Goal: Find contact information: Find contact information

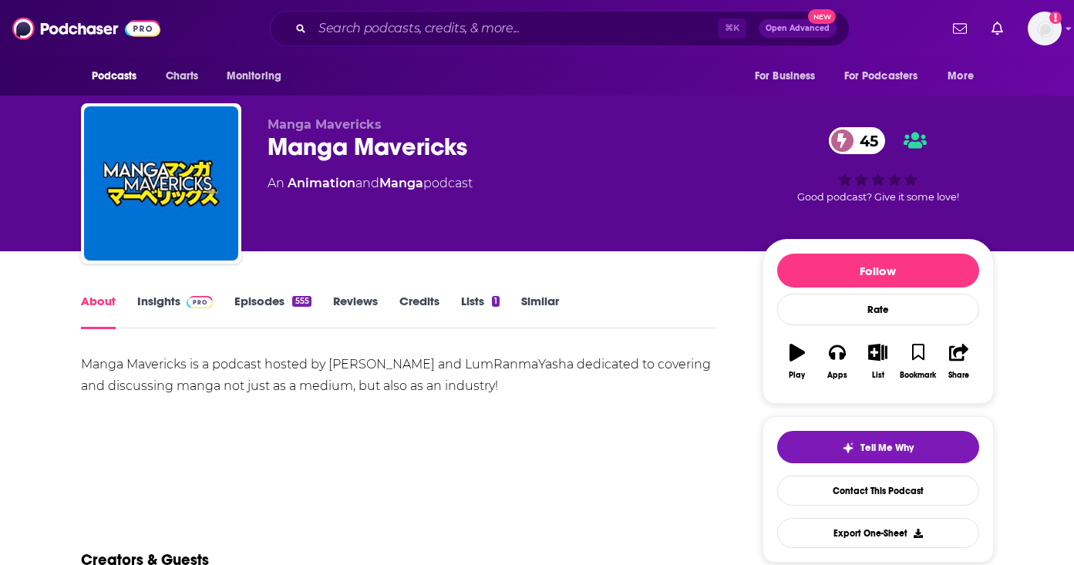
click at [192, 301] on img at bounding box center [200, 302] width 27 height 12
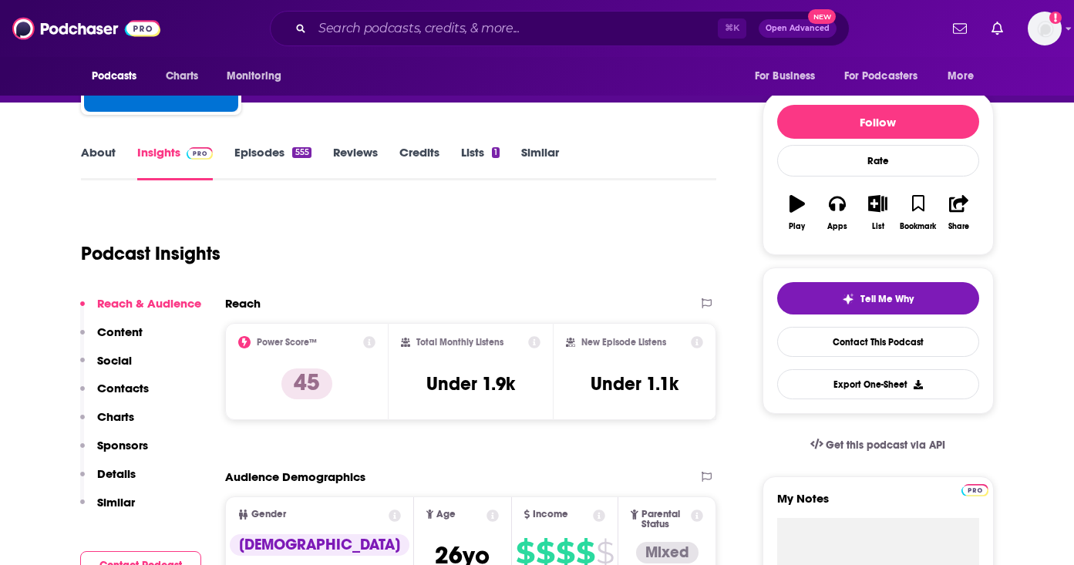
scroll to position [170, 0]
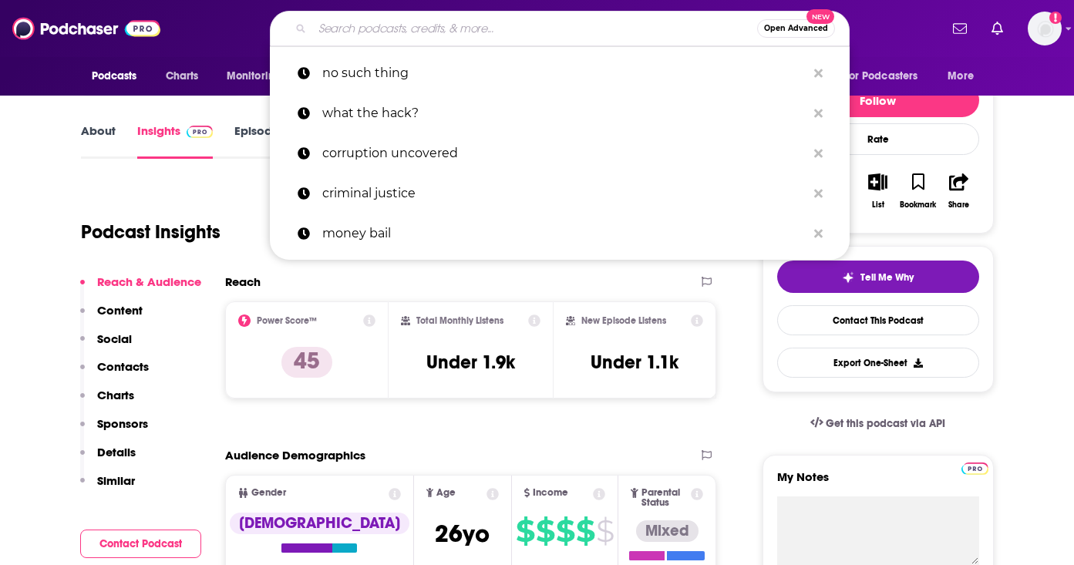
click at [473, 24] on input "Search podcasts, credits, & more..." at bounding box center [534, 28] width 445 height 25
paste input "Hi there! I'm circling back to see if you'd be interested in [PERSON_NAME] as a…"
type input "Hi there! I'm circling back to see if you'd be interested in [PERSON_NAME] as a…"
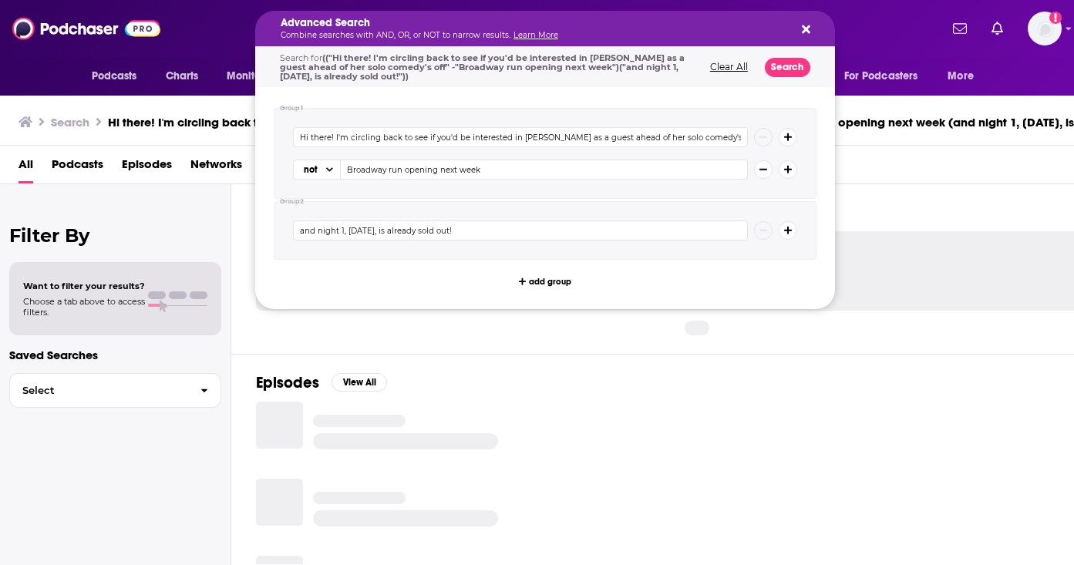
click at [473, 25] on h5 "Advanced Search" at bounding box center [533, 23] width 504 height 11
click at [736, 64] on button "Clear All" at bounding box center [728, 67] width 47 height 11
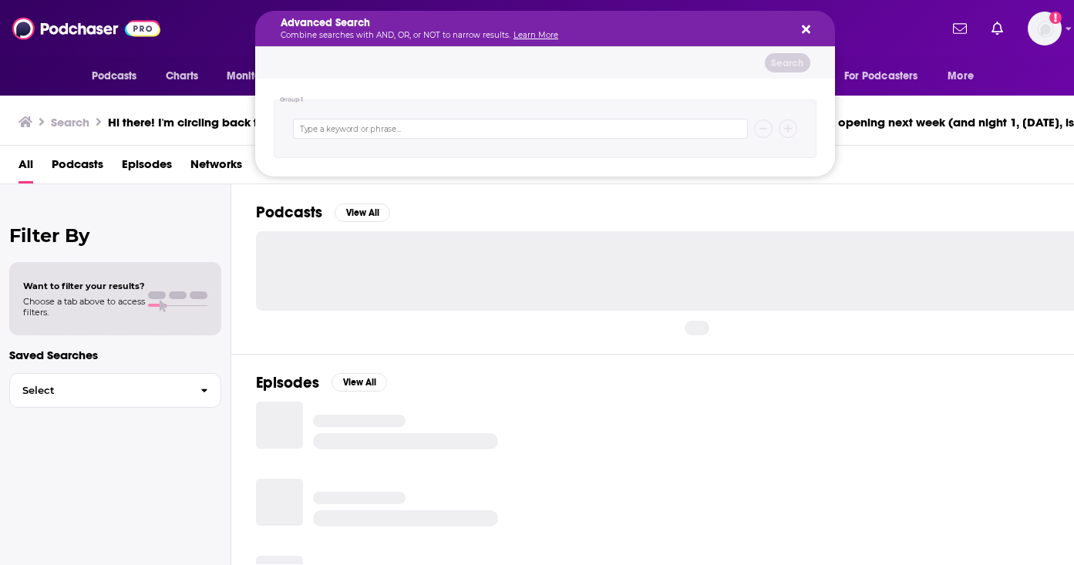
click at [637, 405] on div at bounding box center [705, 433] width 899 height 62
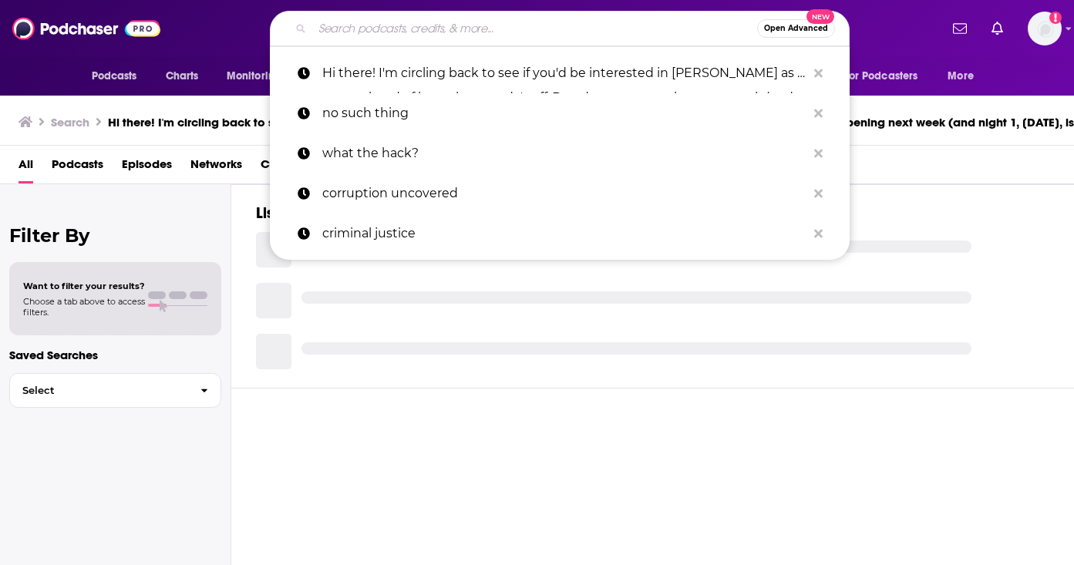
click at [439, 30] on input "Search podcasts, credits, & more..." at bounding box center [534, 28] width 445 height 25
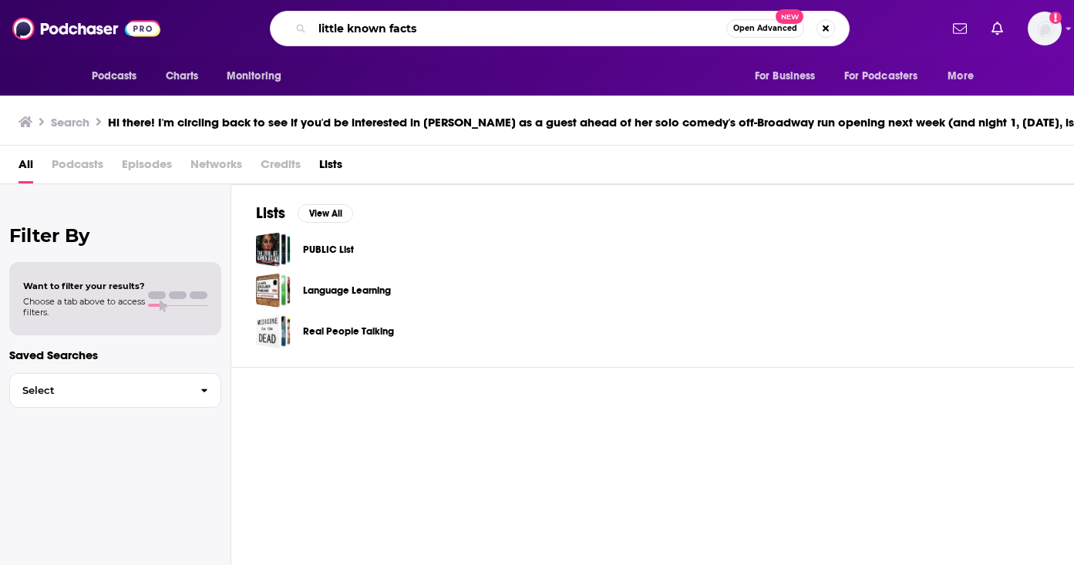
type input "little known facts"
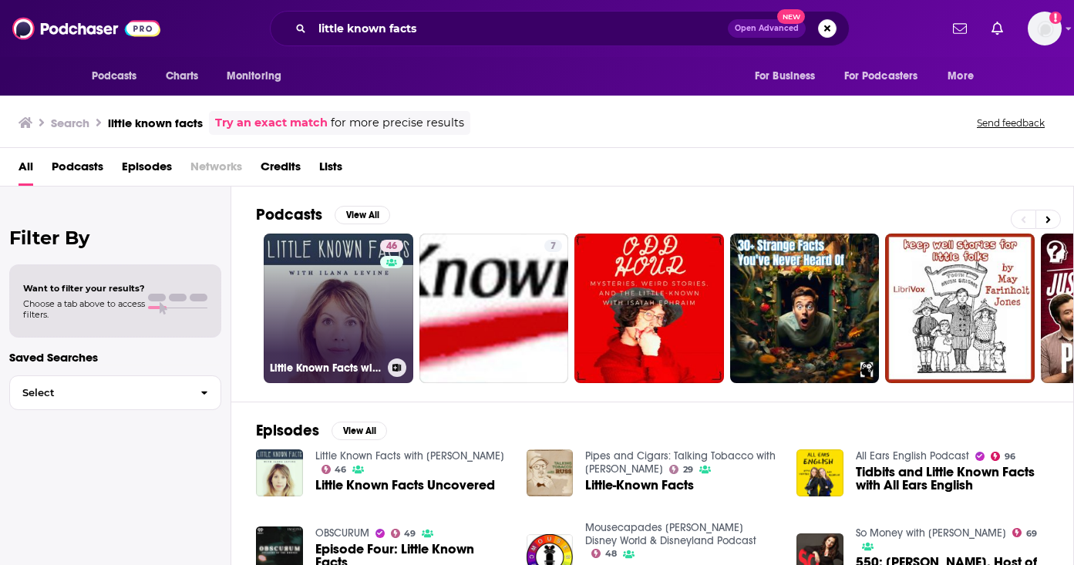
click at [310, 288] on link "46 Little Known Facts with [PERSON_NAME]" at bounding box center [339, 309] width 150 height 150
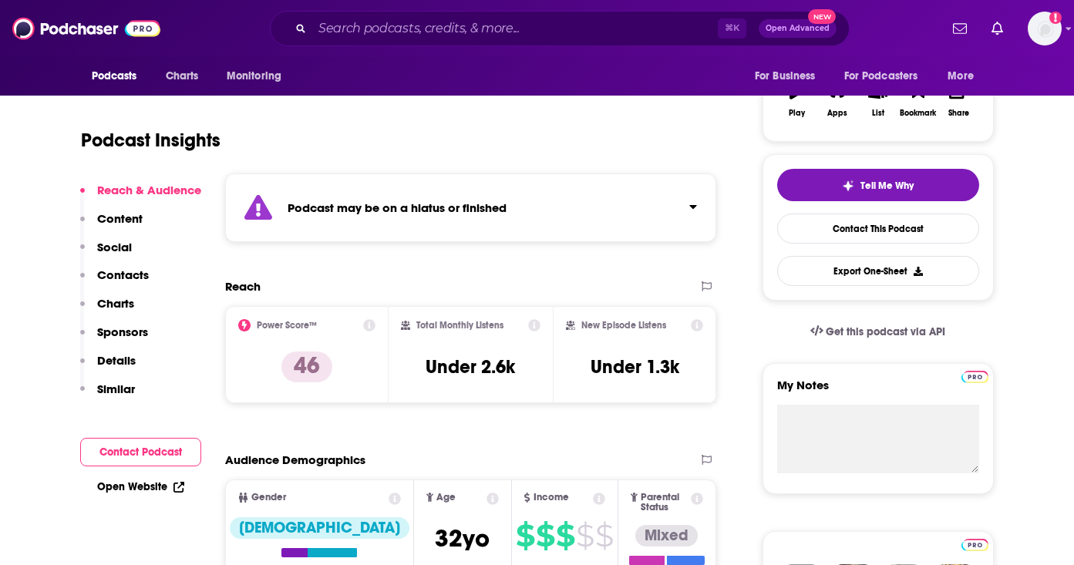
scroll to position [261, 0]
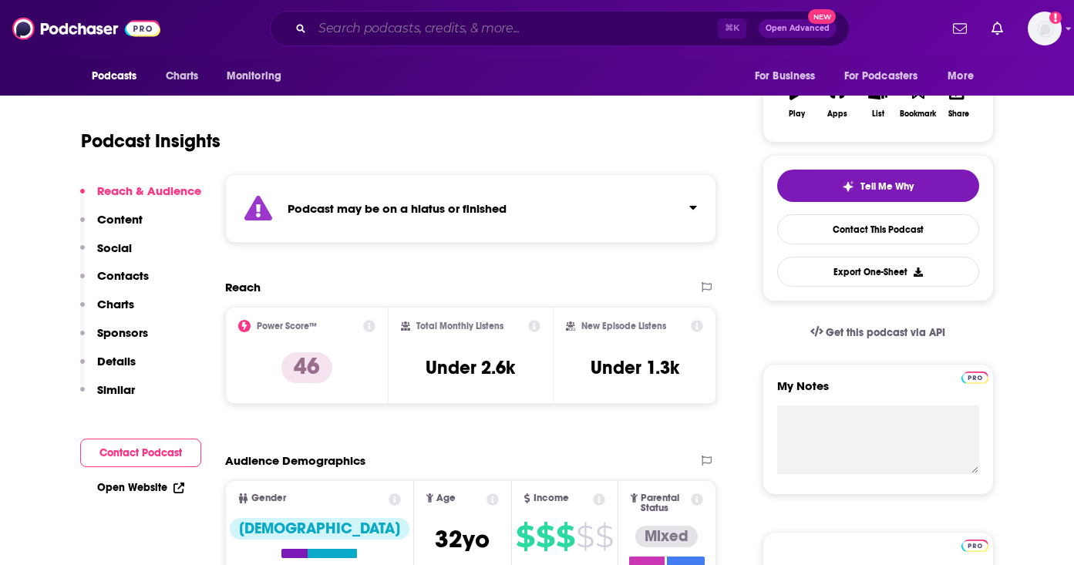
click at [397, 30] on input "Search podcasts, credits, & more..." at bounding box center [514, 28] width 405 height 25
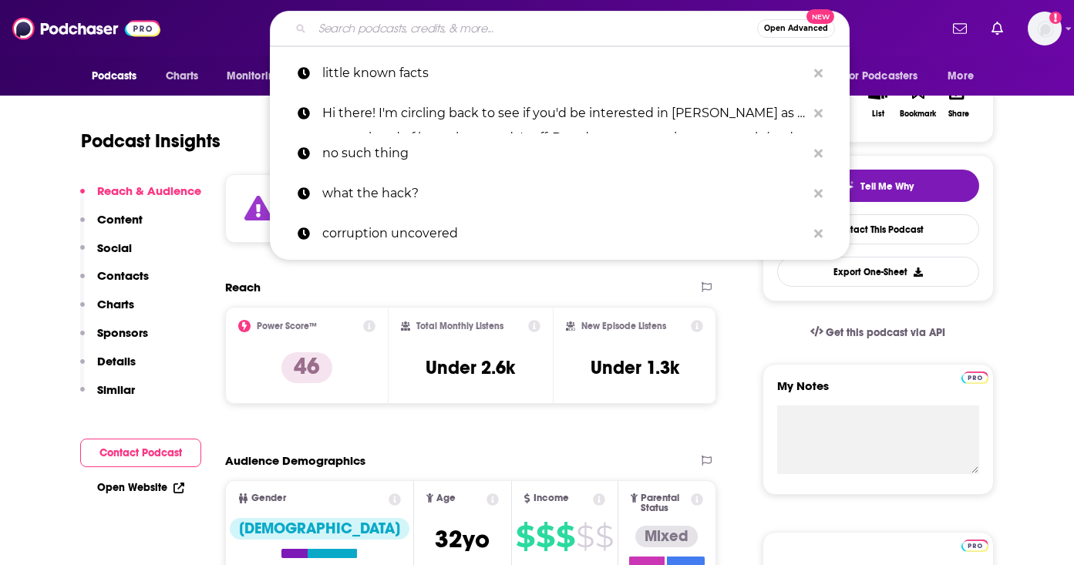
paste input "Cannonball with [PERSON_NAME]"
type input "Cannonball with [PERSON_NAME]"
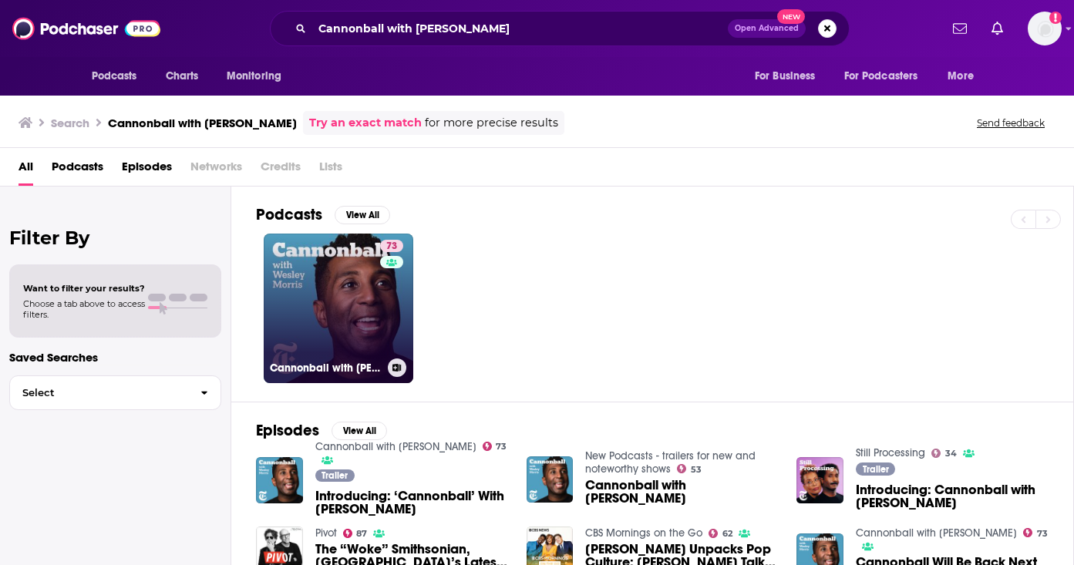
click at [293, 335] on link "73 Cannonball with [PERSON_NAME]" at bounding box center [339, 309] width 150 height 150
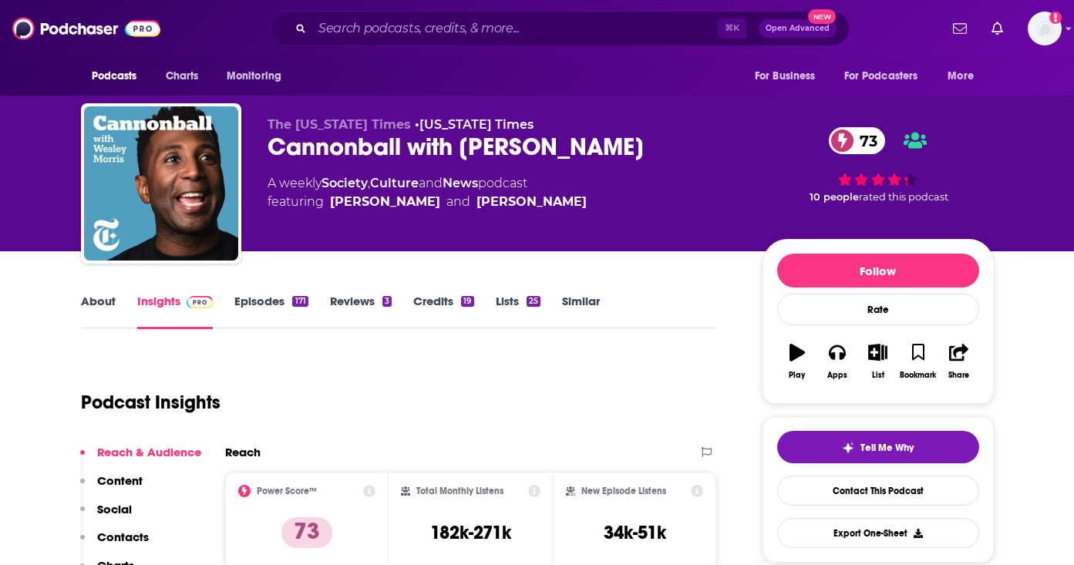
click at [284, 301] on link "Episodes 171" at bounding box center [270, 311] width 73 height 35
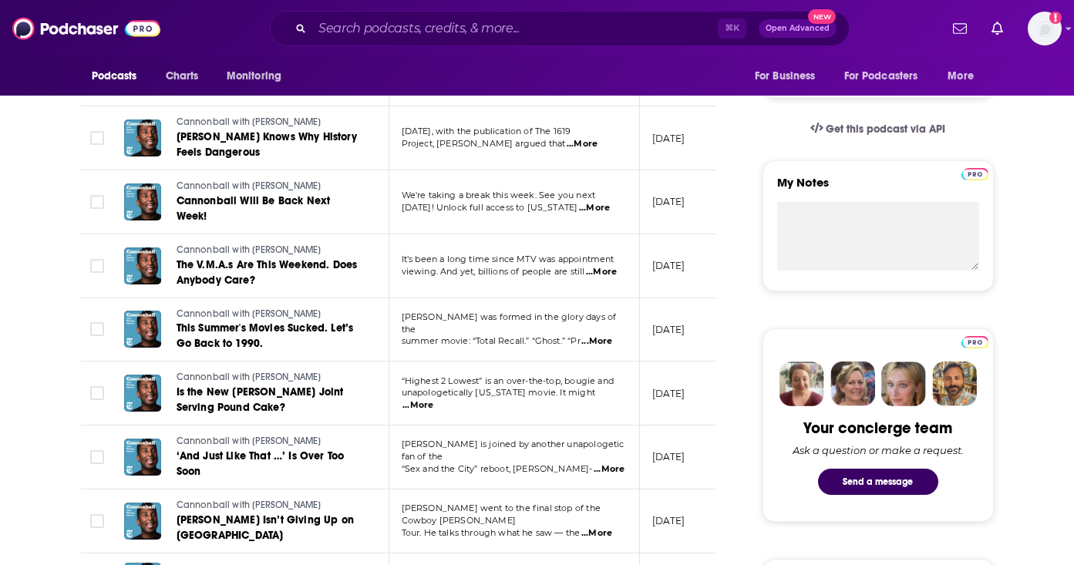
scroll to position [455, 0]
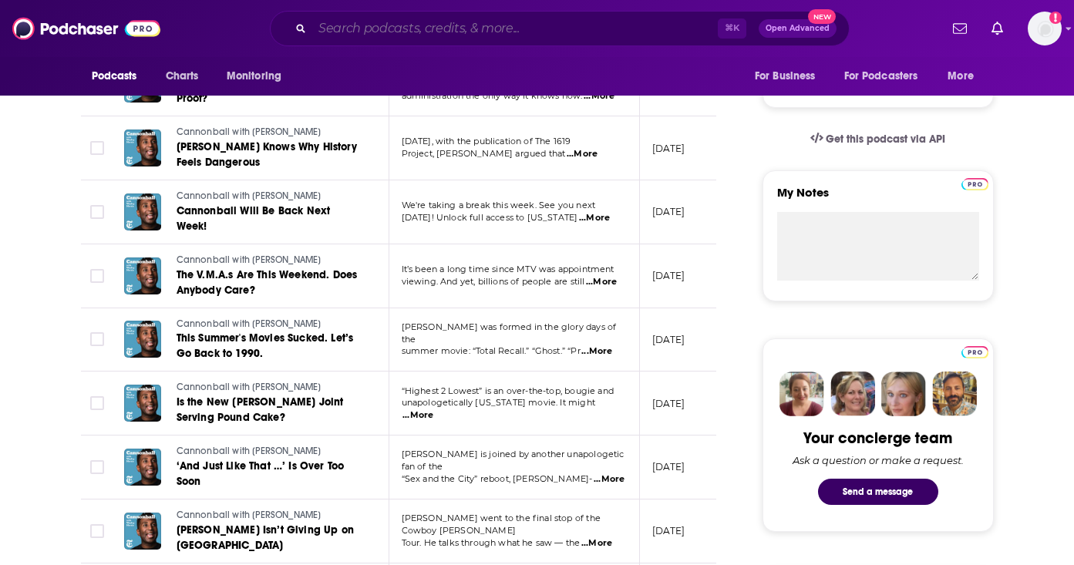
click at [351, 25] on input "Search podcasts, credits, & more..." at bounding box center [514, 28] width 405 height 25
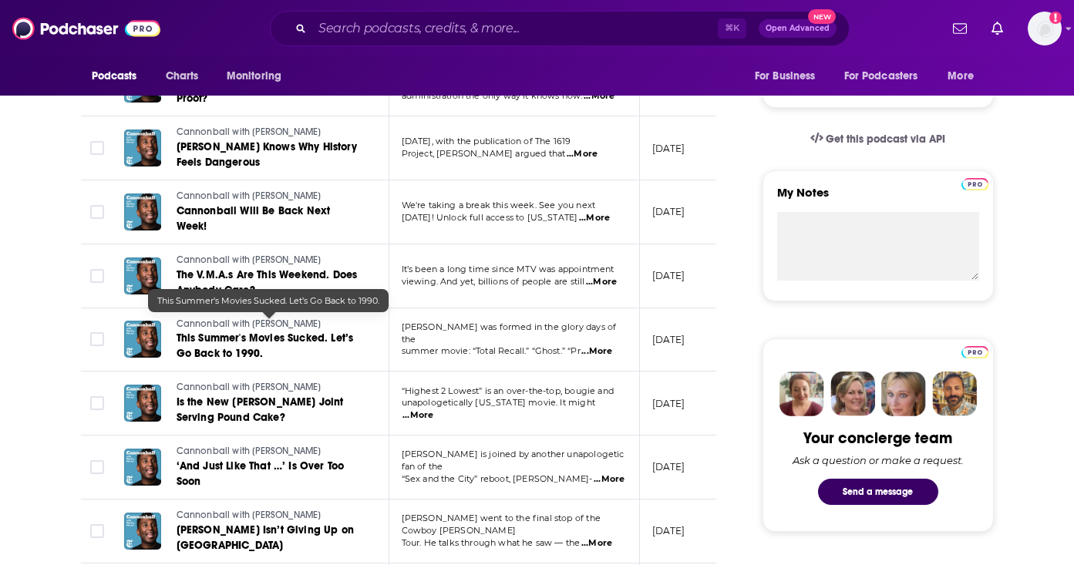
scroll to position [0, 0]
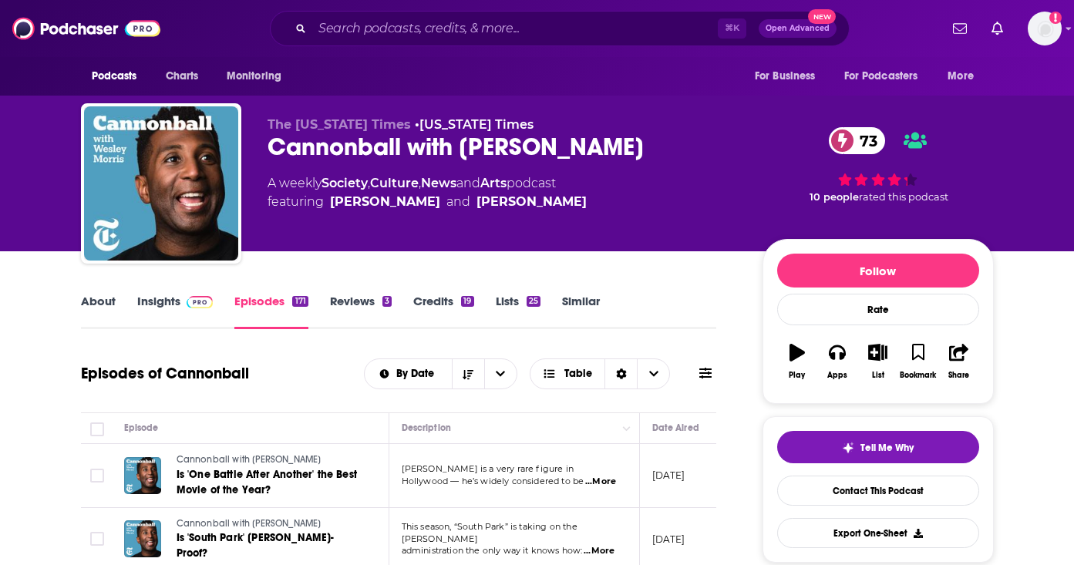
click at [157, 305] on link "Insights" at bounding box center [175, 311] width 76 height 35
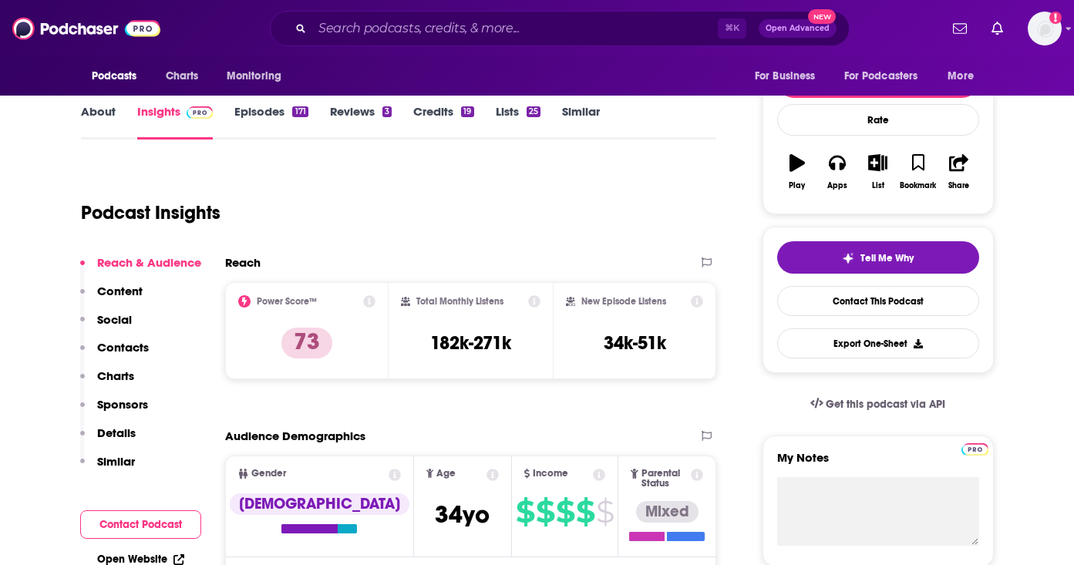
click at [123, 344] on p "Contacts" at bounding box center [123, 347] width 52 height 15
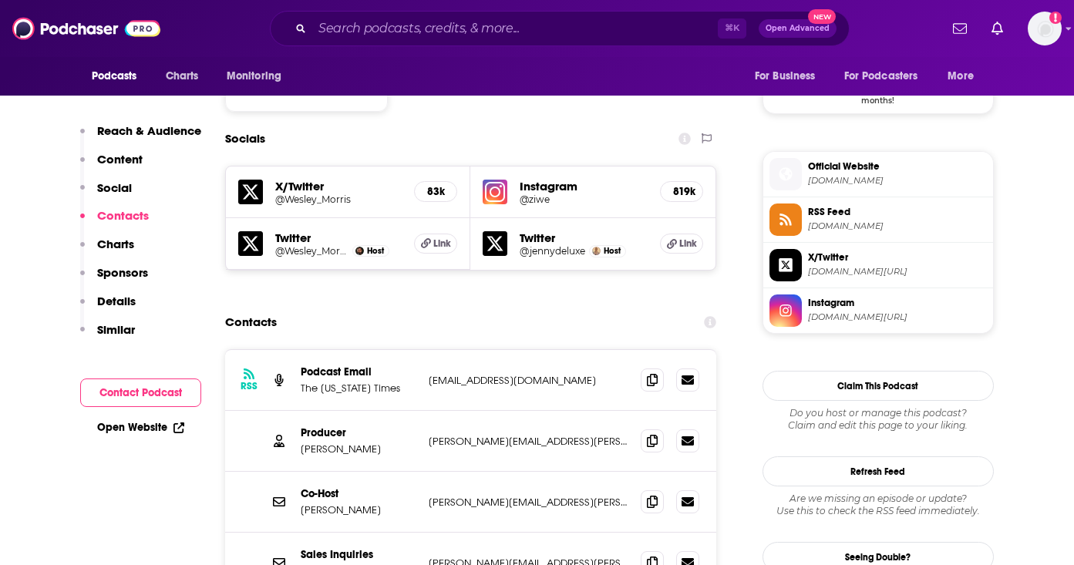
scroll to position [1303, 0]
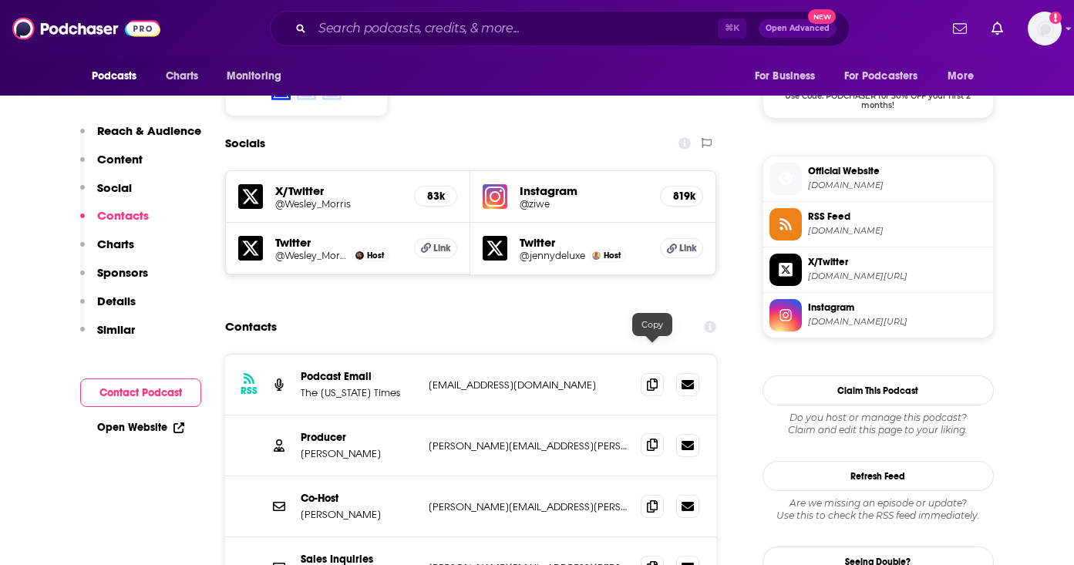
click at [653, 439] on icon at bounding box center [652, 445] width 11 height 12
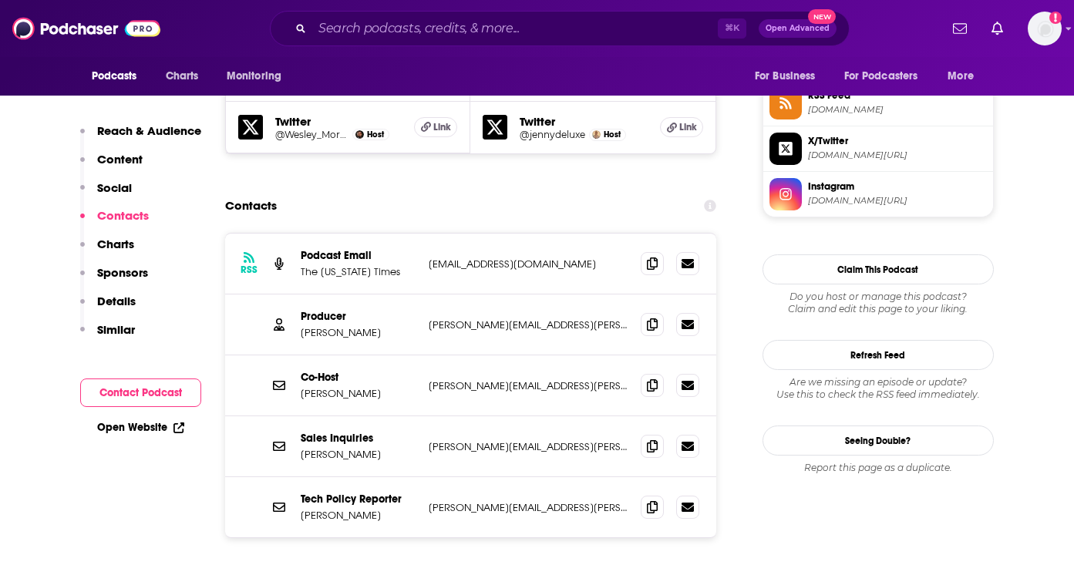
scroll to position [1491, 0]
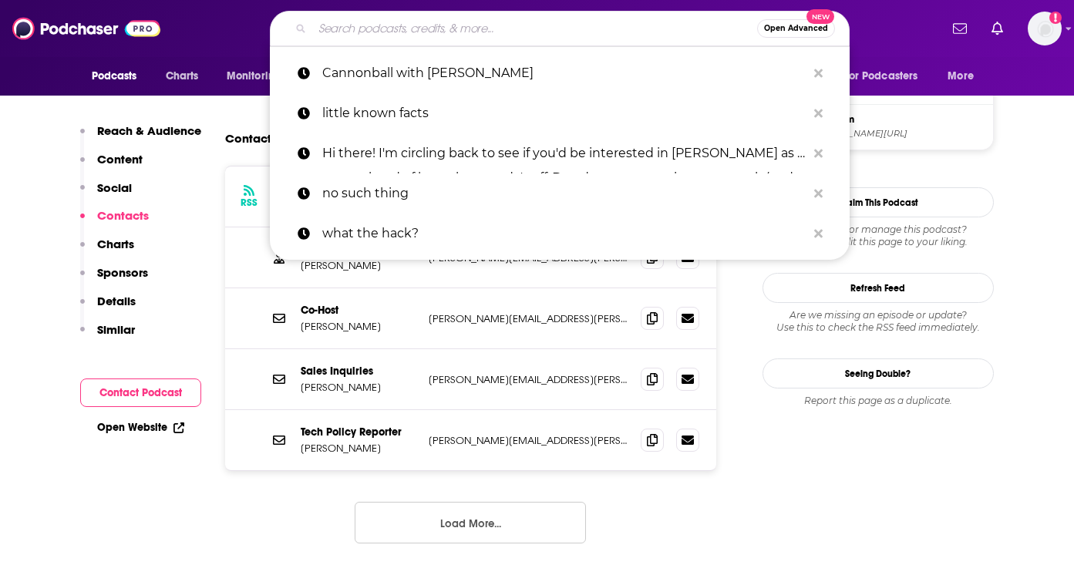
click at [395, 30] on input "Search podcasts, credits, & more..." at bounding box center [534, 28] width 445 height 25
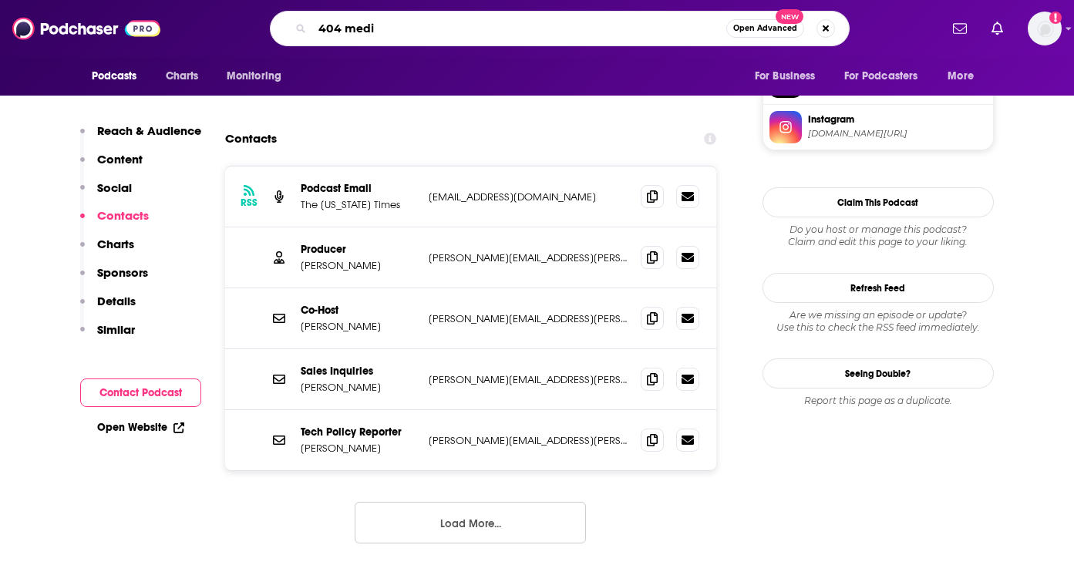
type input "404 media"
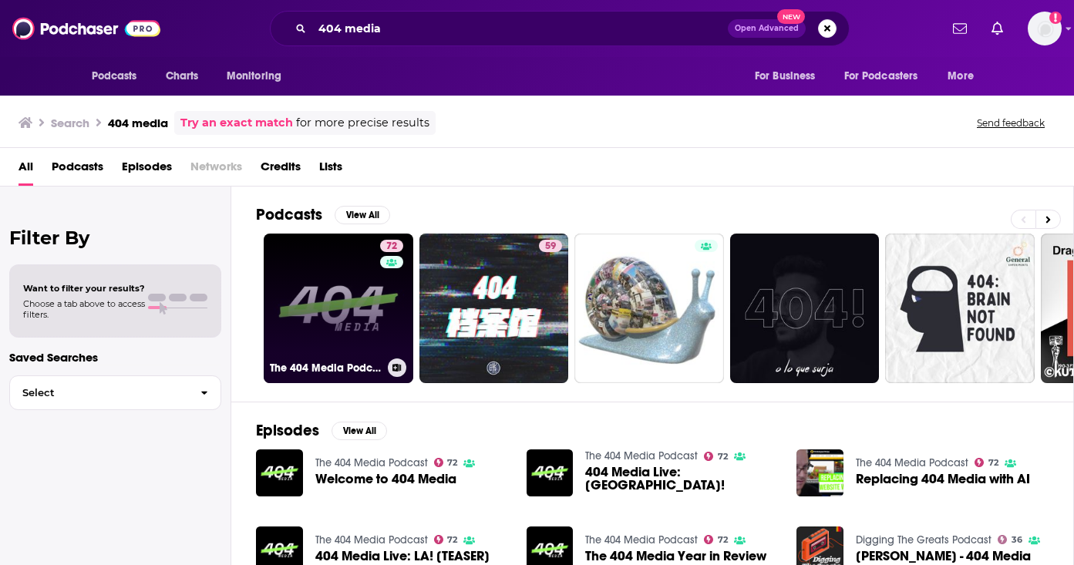
click at [347, 345] on link "72 The 404 Media Podcast" at bounding box center [339, 309] width 150 height 150
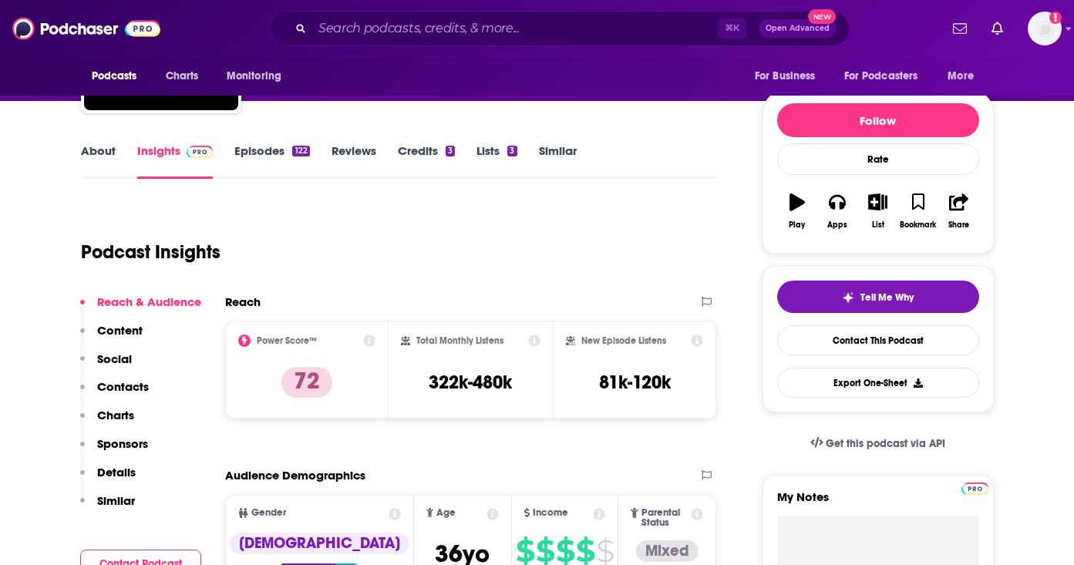
scroll to position [171, 0]
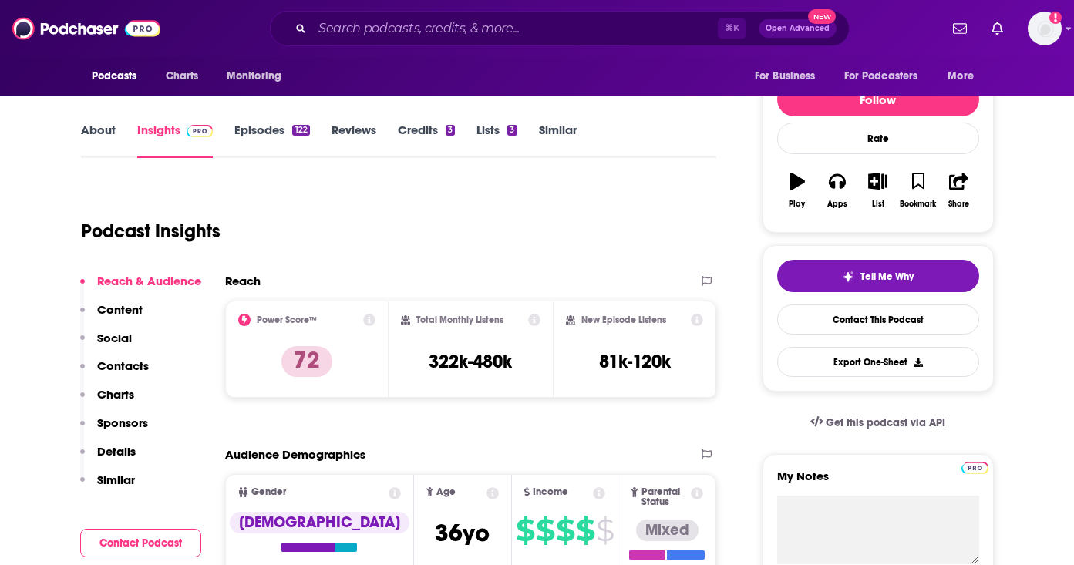
click at [274, 143] on link "Episodes 122" at bounding box center [271, 140] width 75 height 35
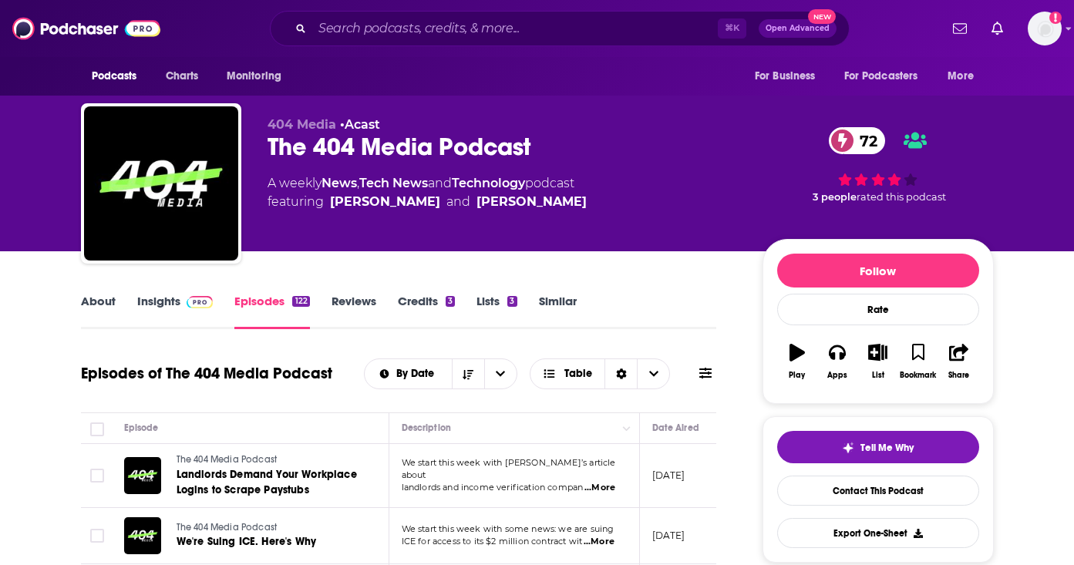
click at [177, 297] on link "Insights" at bounding box center [175, 311] width 76 height 35
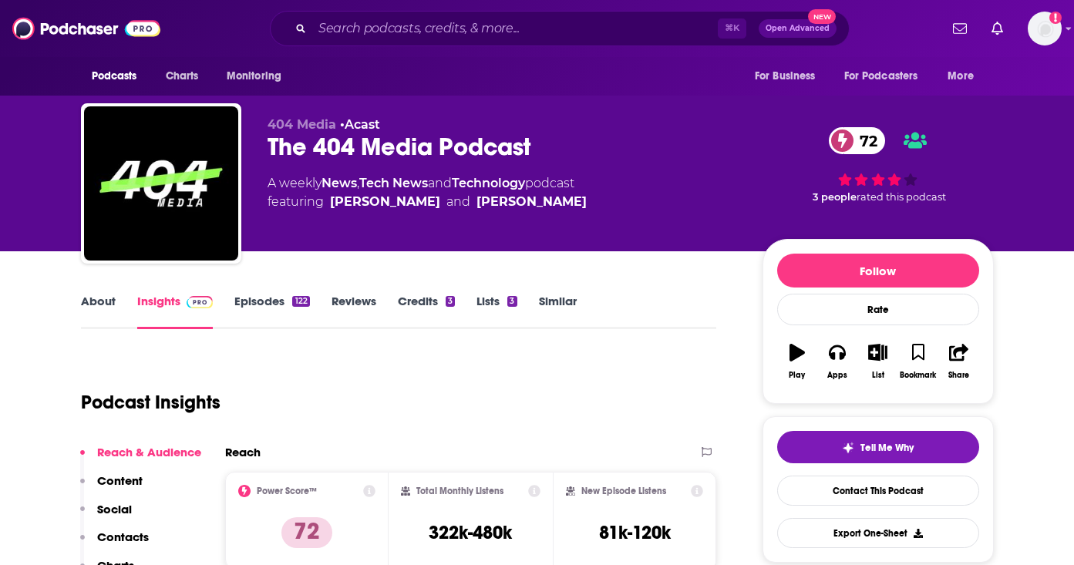
click at [119, 533] on p "Contacts" at bounding box center [123, 536] width 52 height 15
click at [373, 17] on input "Search podcasts, credits, & more..." at bounding box center [514, 28] width 405 height 25
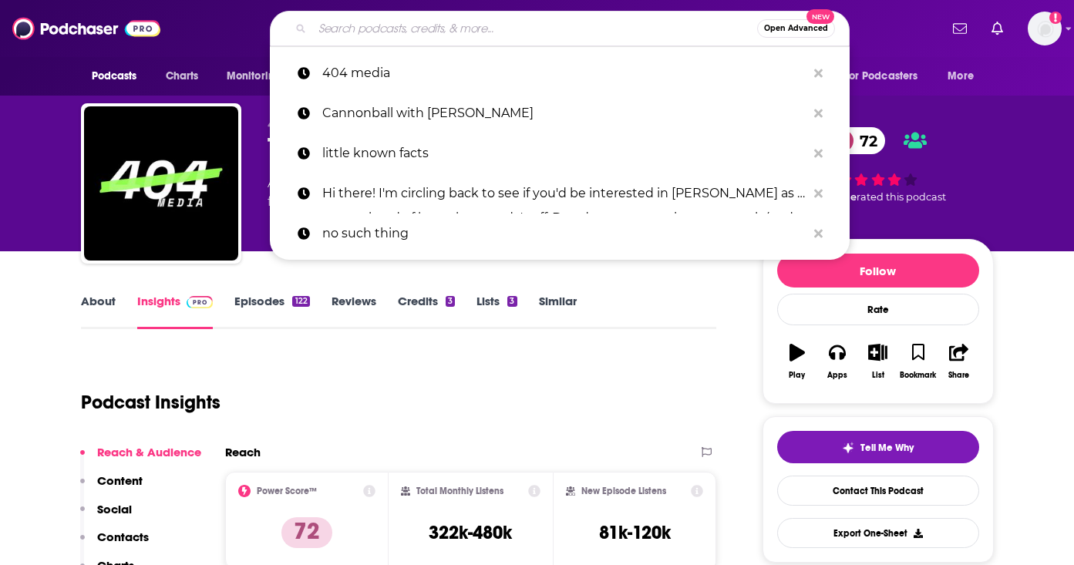
paste input "[GEOGRAPHIC_DATA]"
type input "[GEOGRAPHIC_DATA]"
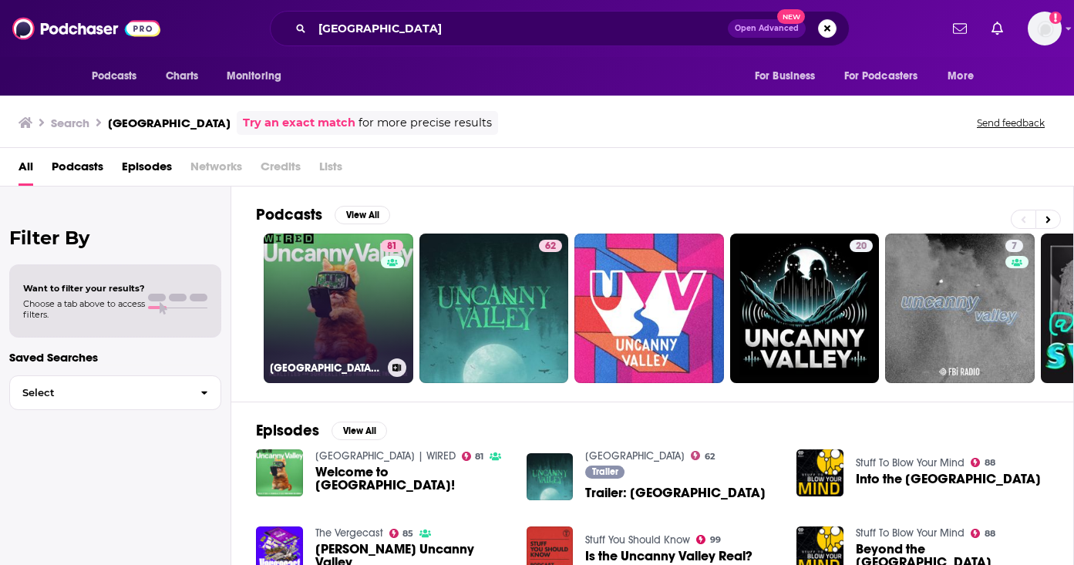
click at [337, 293] on link "81 [GEOGRAPHIC_DATA] | WIRED" at bounding box center [339, 309] width 150 height 150
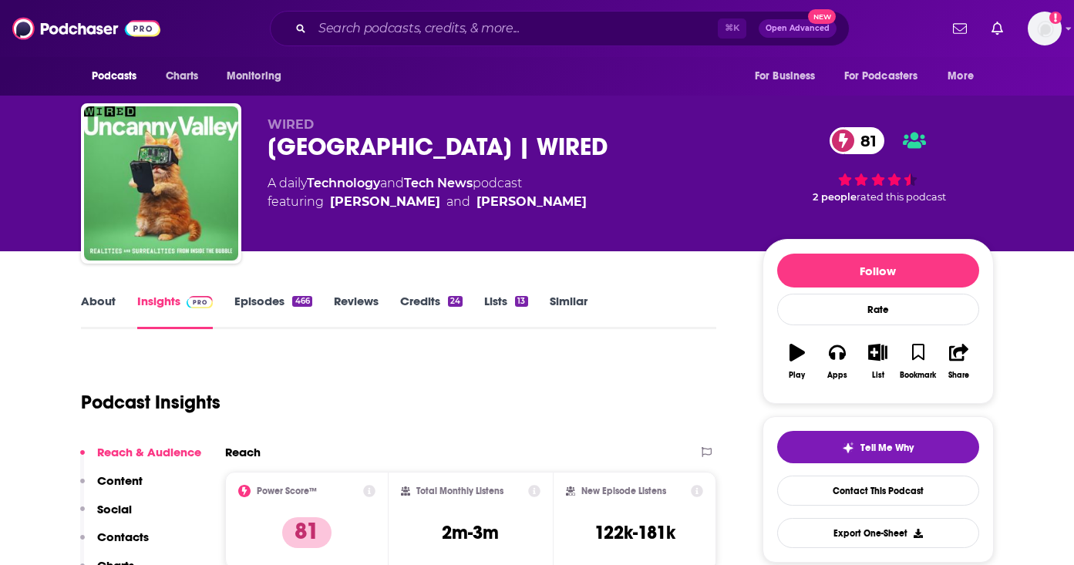
click at [281, 301] on link "Episodes 466" at bounding box center [272, 311] width 77 height 35
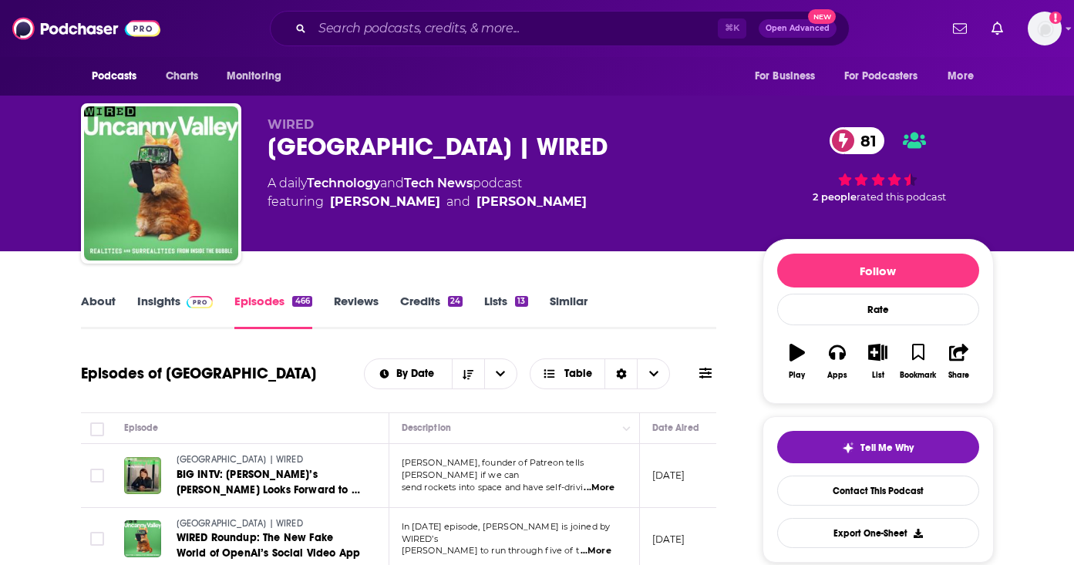
click at [181, 301] on span at bounding box center [196, 301] width 33 height 15
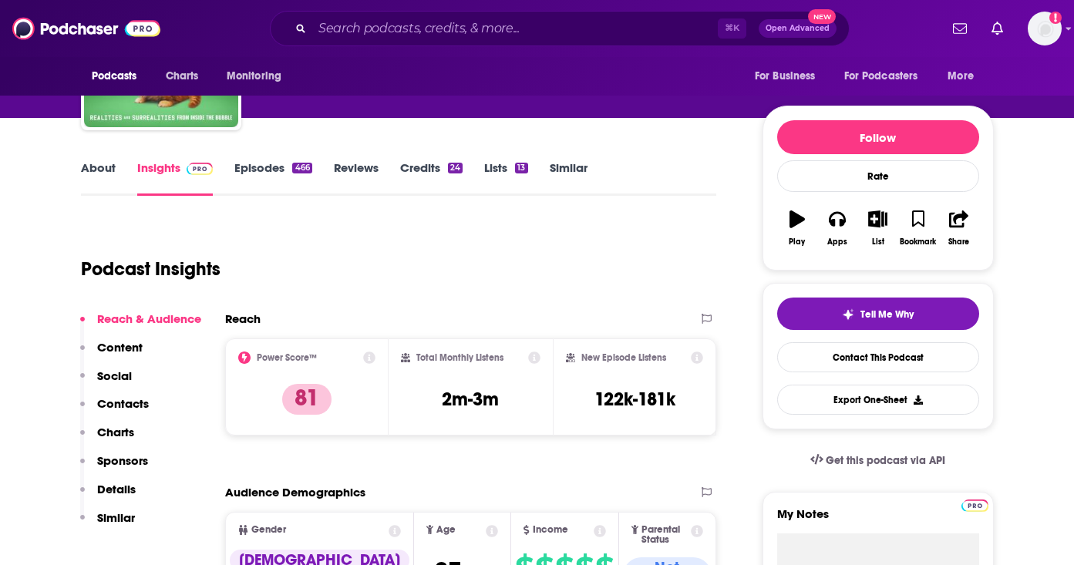
scroll to position [243, 0]
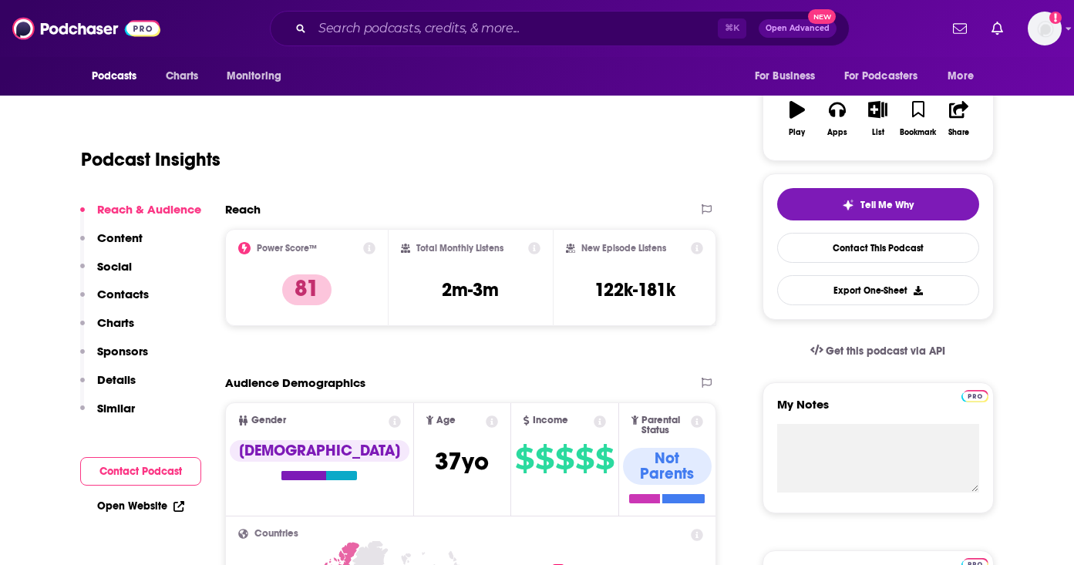
click at [125, 292] on p "Contacts" at bounding box center [123, 294] width 52 height 15
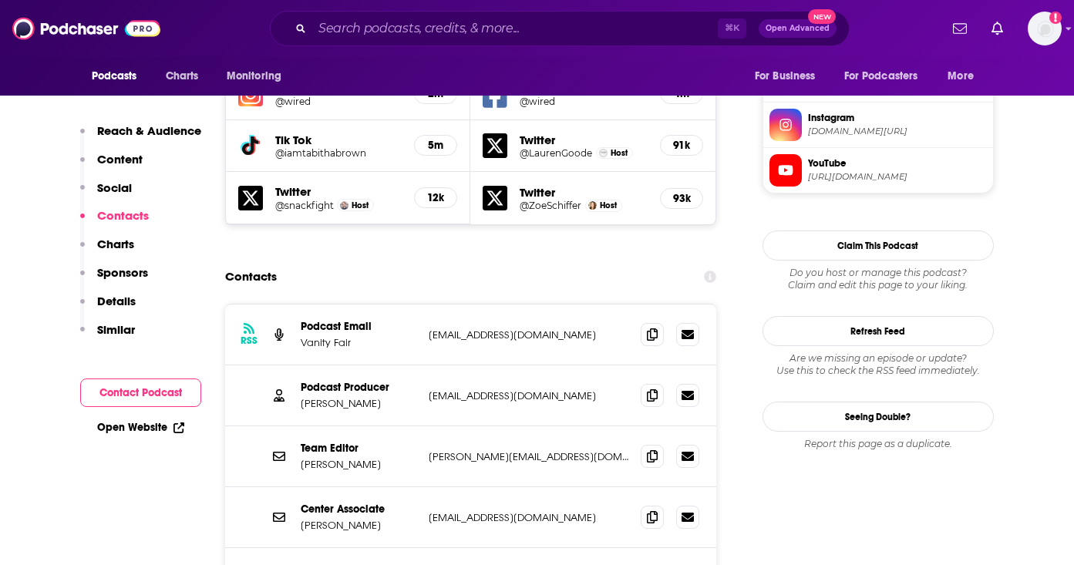
scroll to position [1443, 0]
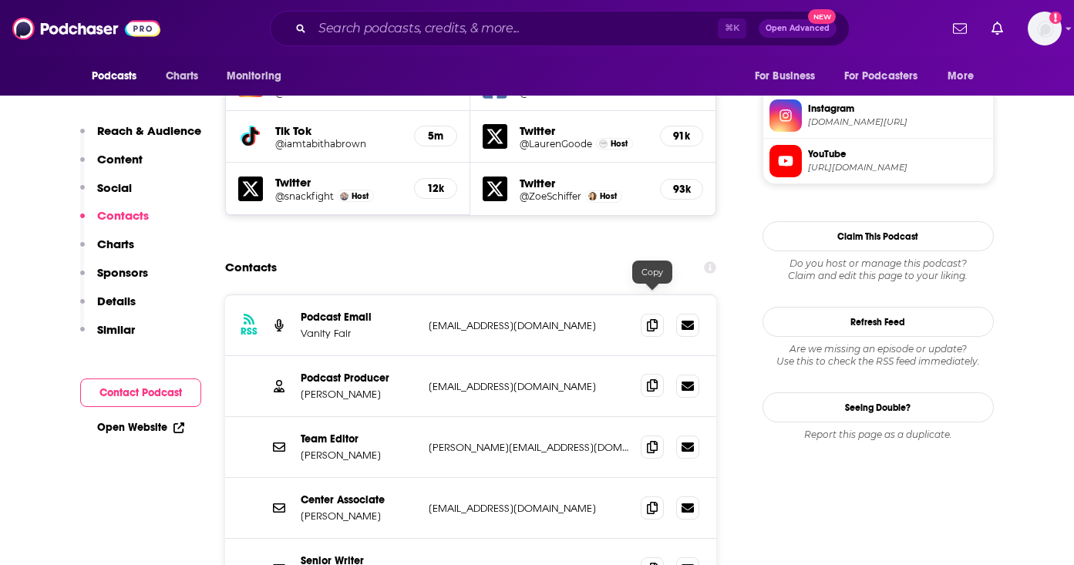
click at [644, 374] on span at bounding box center [651, 385] width 23 height 23
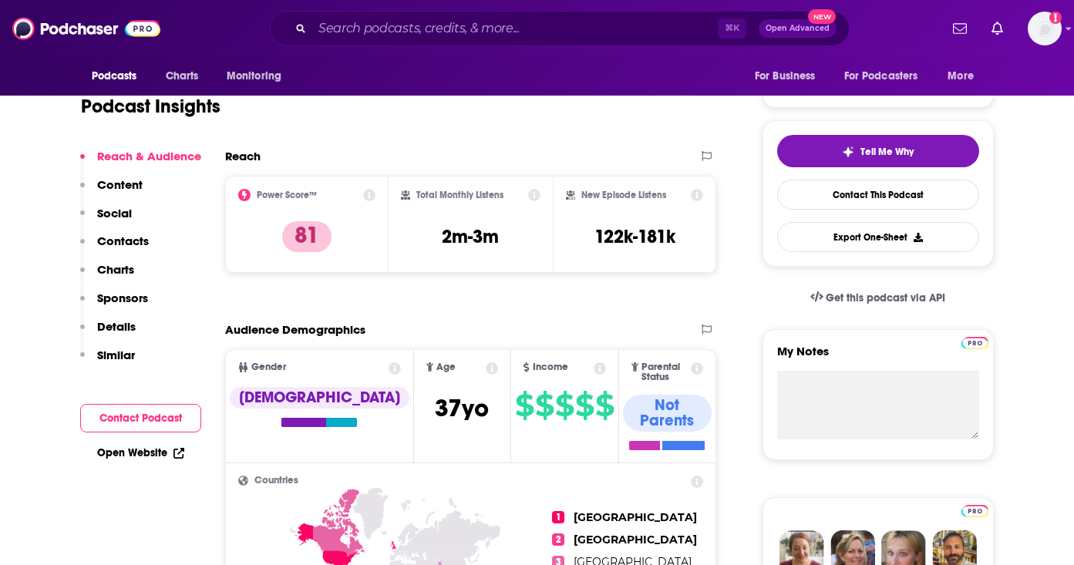
scroll to position [0, 0]
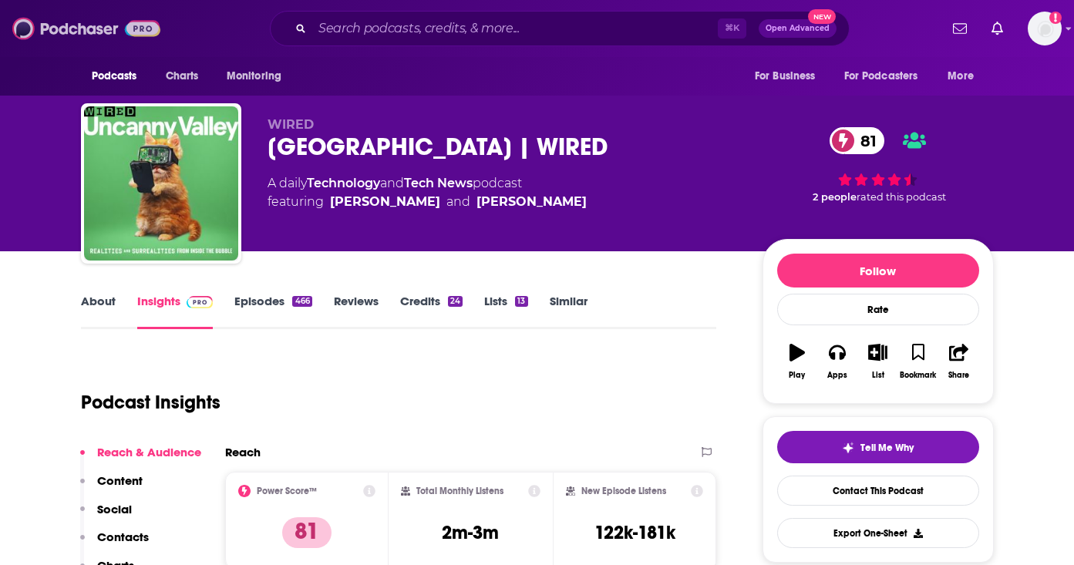
click at [92, 30] on img at bounding box center [86, 28] width 148 height 29
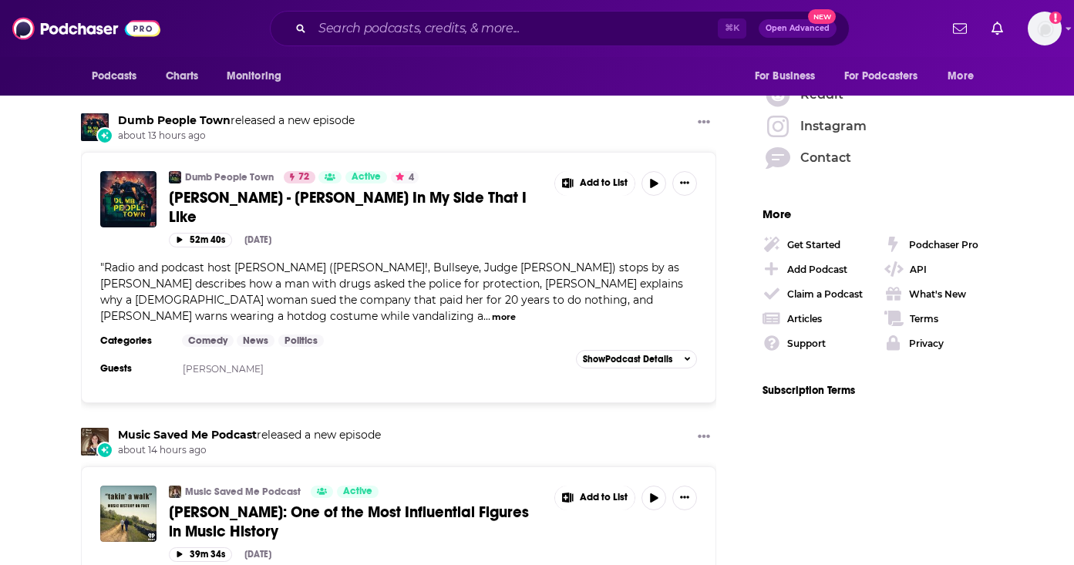
scroll to position [2519, 0]
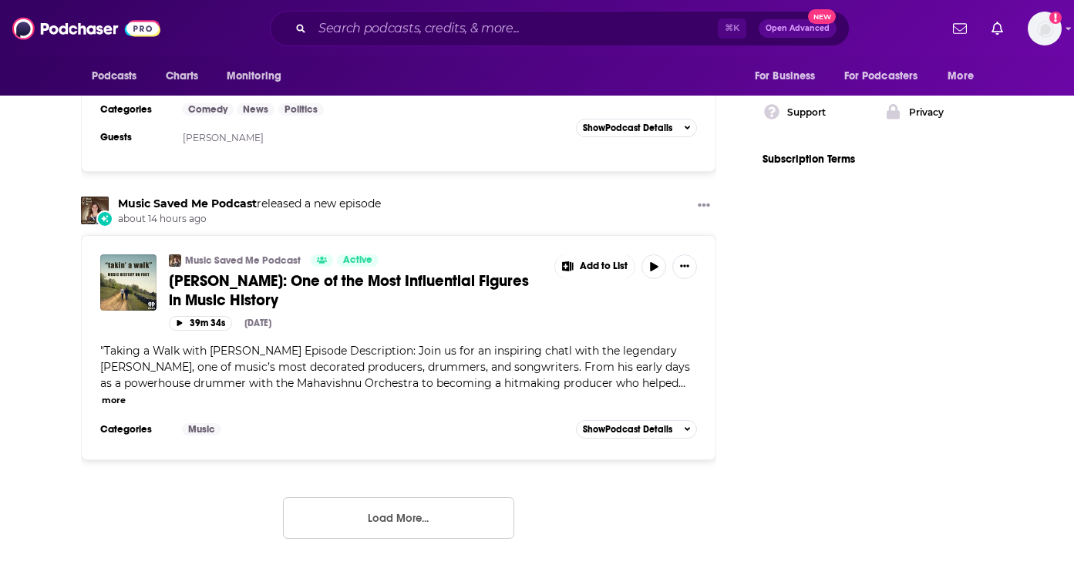
click at [391, 497] on button "Load More..." at bounding box center [398, 518] width 231 height 42
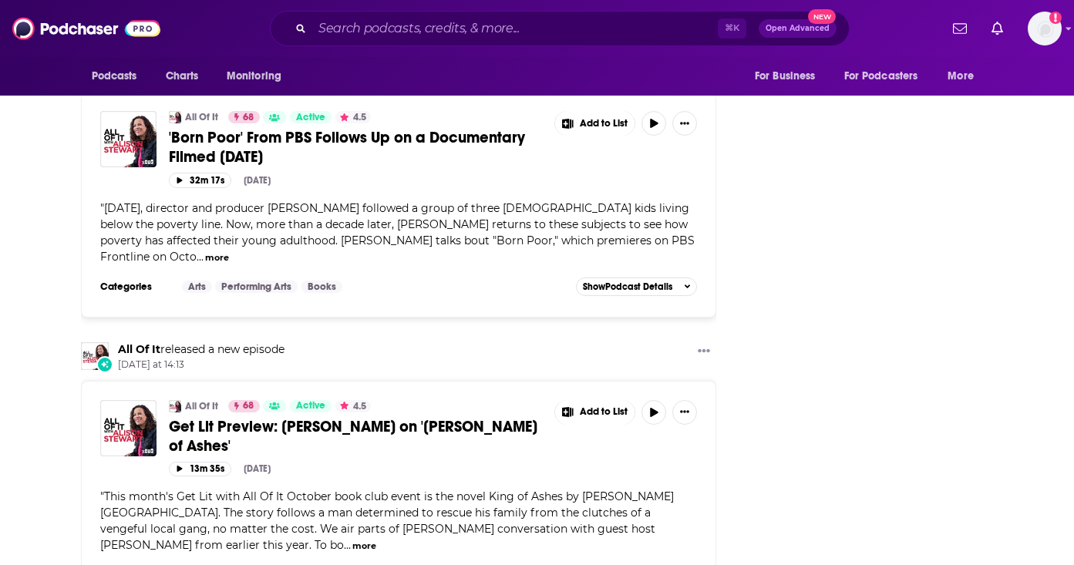
scroll to position [5427, 0]
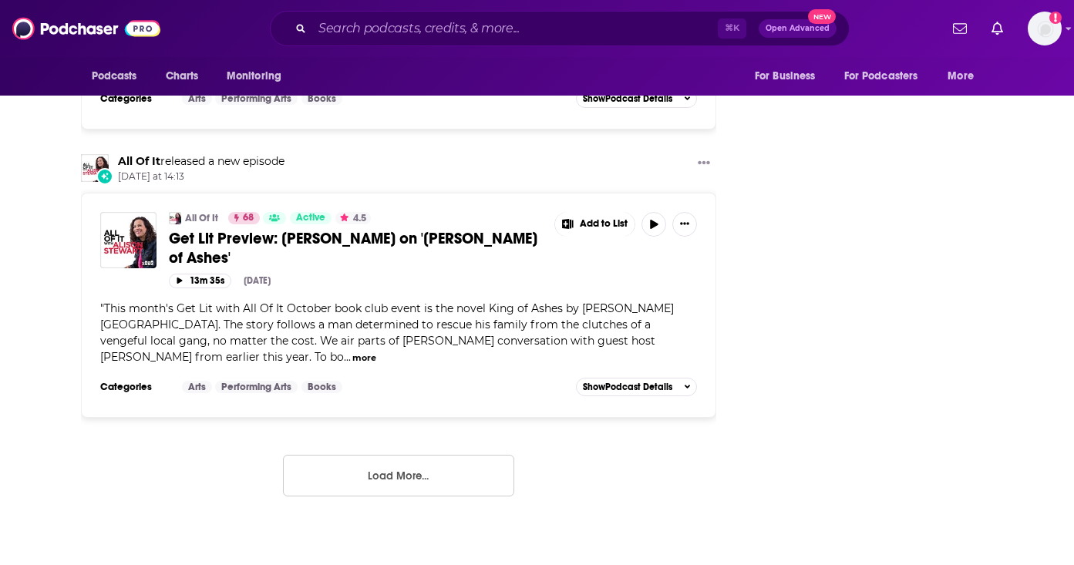
click at [391, 455] on button "Load More..." at bounding box center [398, 476] width 231 height 42
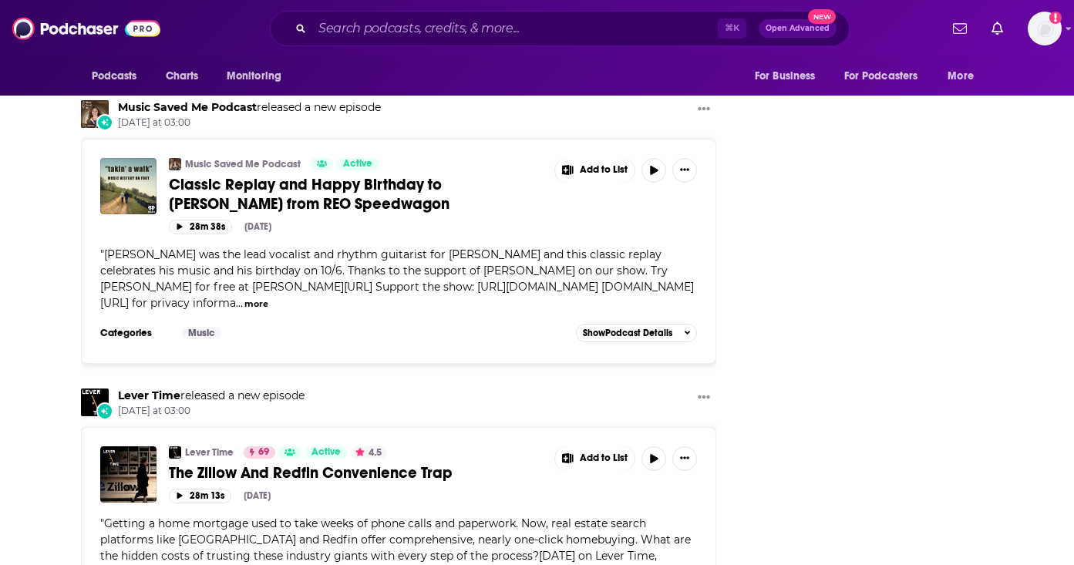
scroll to position [7624, 0]
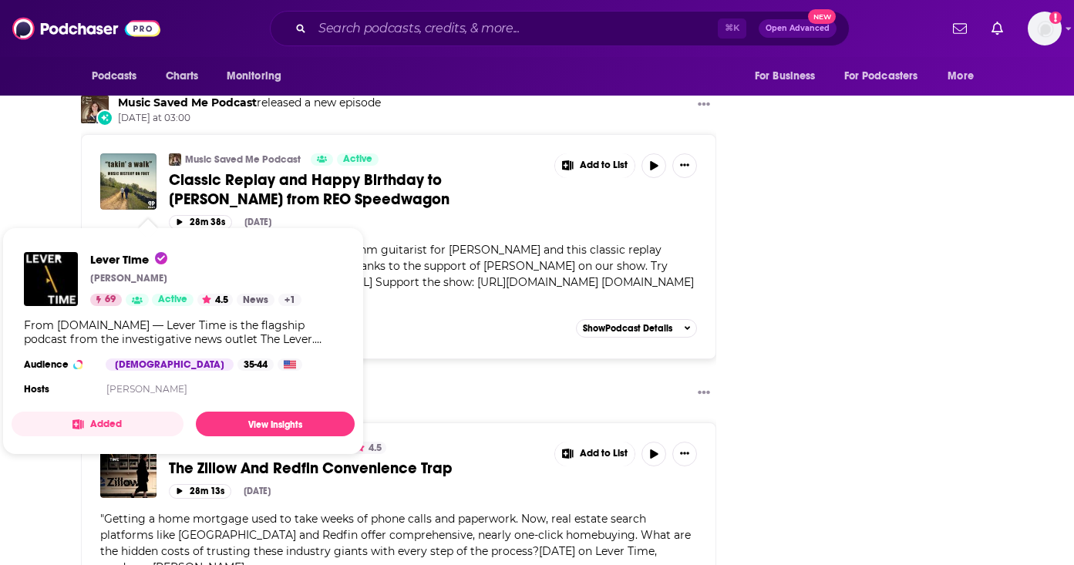
click at [170, 384] on link "Lever Time" at bounding box center [149, 391] width 62 height 14
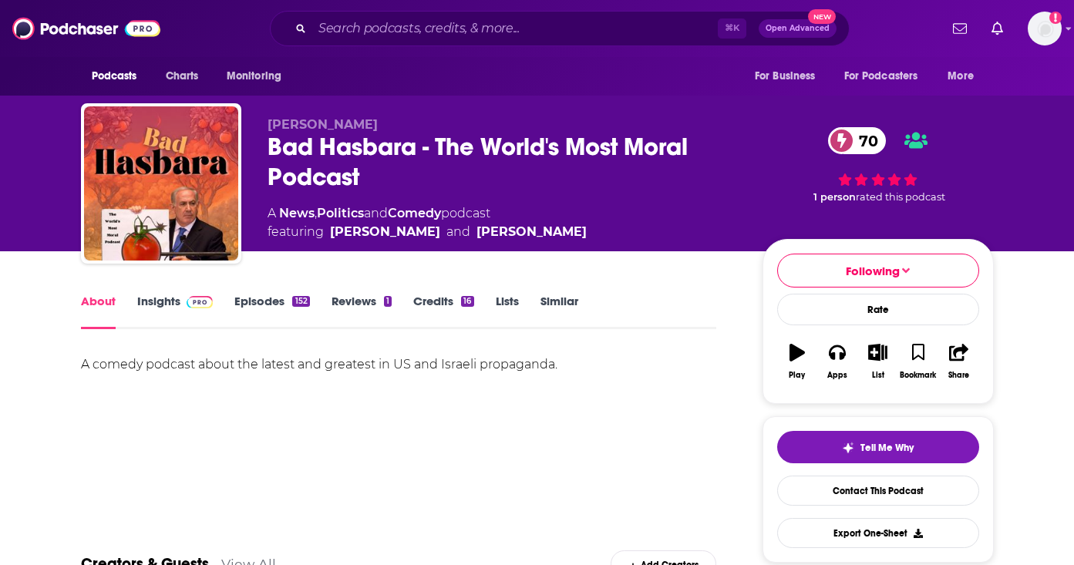
click at [265, 301] on link "Episodes 152" at bounding box center [271, 311] width 75 height 35
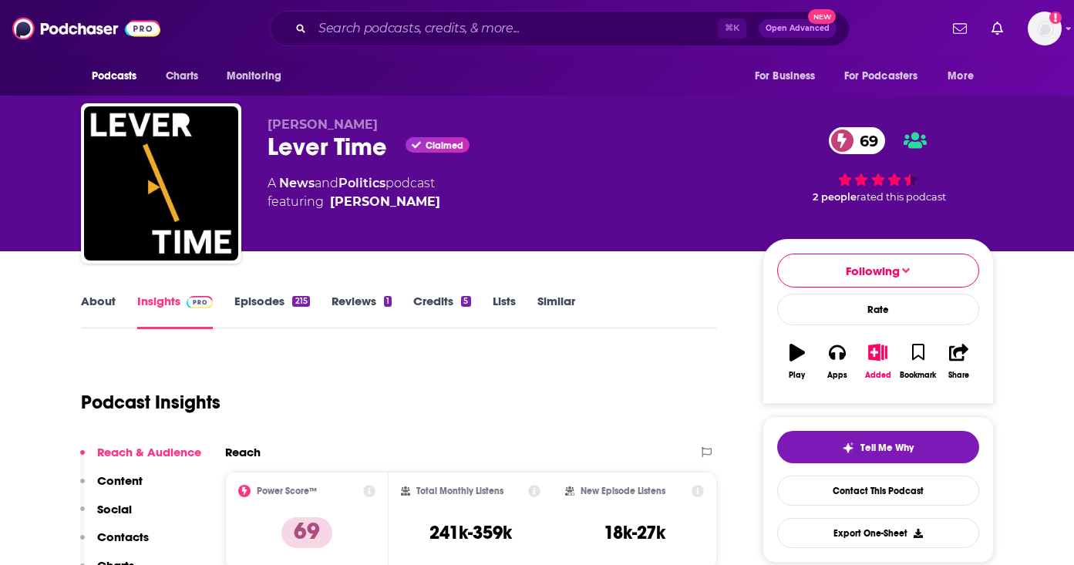
click at [278, 304] on link "Episodes 215" at bounding box center [271, 311] width 75 height 35
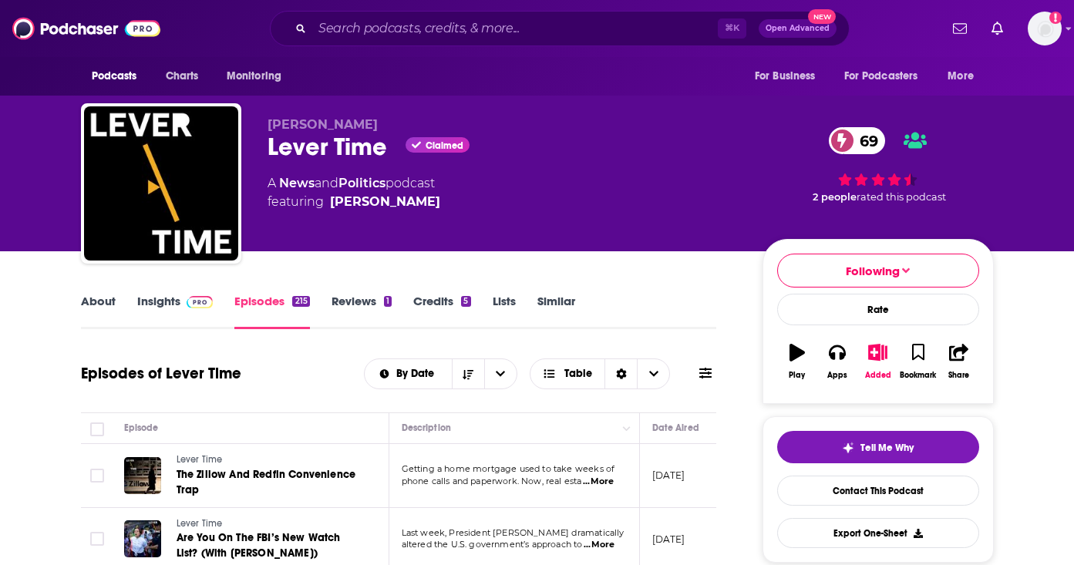
click at [176, 306] on link "Insights" at bounding box center [175, 311] width 76 height 35
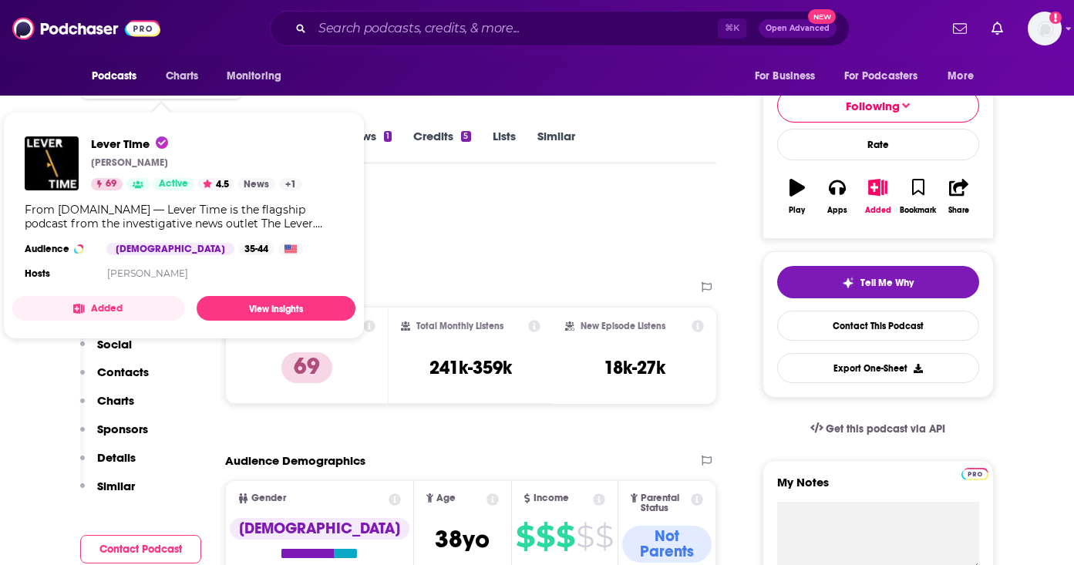
scroll to position [186, 0]
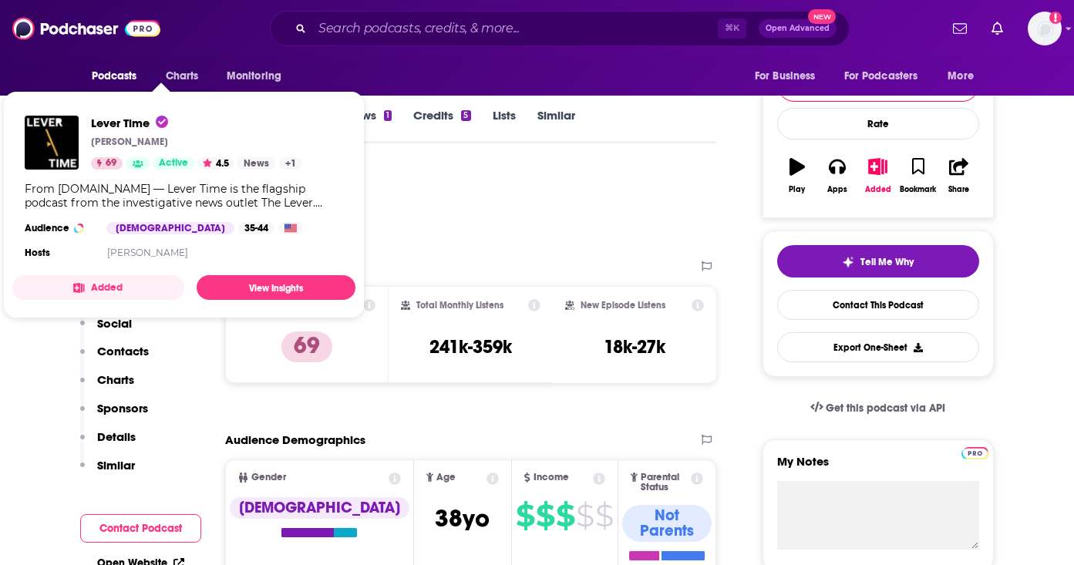
click at [123, 351] on p "Contacts" at bounding box center [123, 351] width 52 height 15
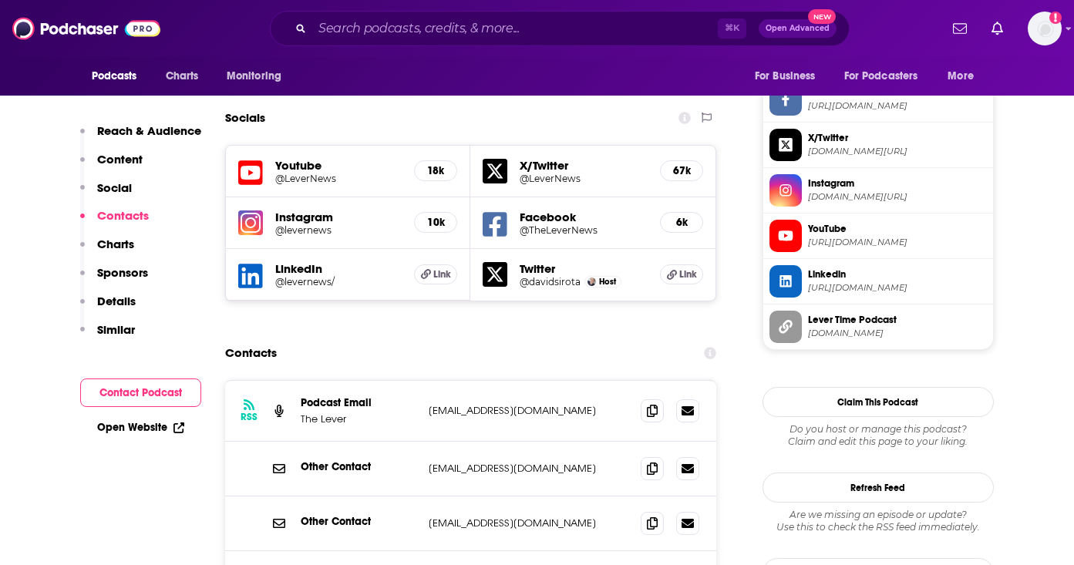
scroll to position [1340, 0]
